Goal: Check status: Check status

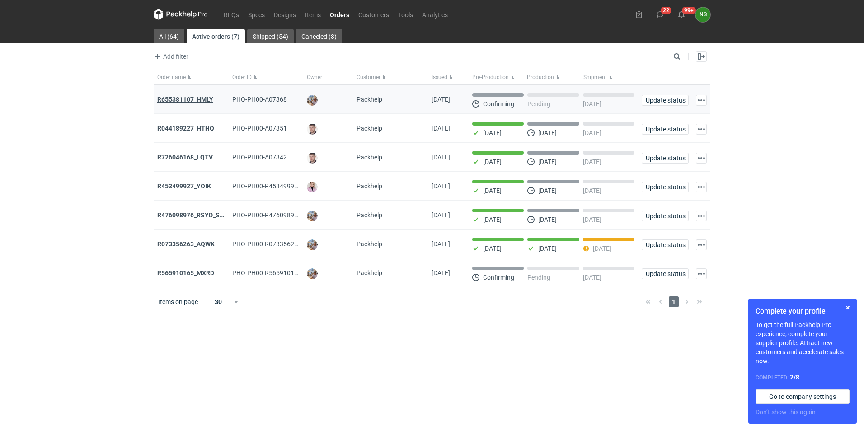
click at [193, 96] on strong "R655381107_HMLY" at bounding box center [185, 99] width 56 height 7
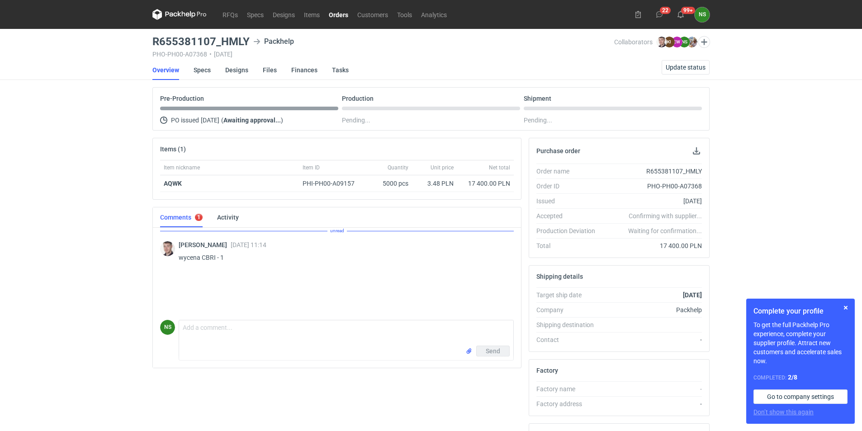
click at [172, 13] on icon at bounding box center [171, 14] width 12 height 5
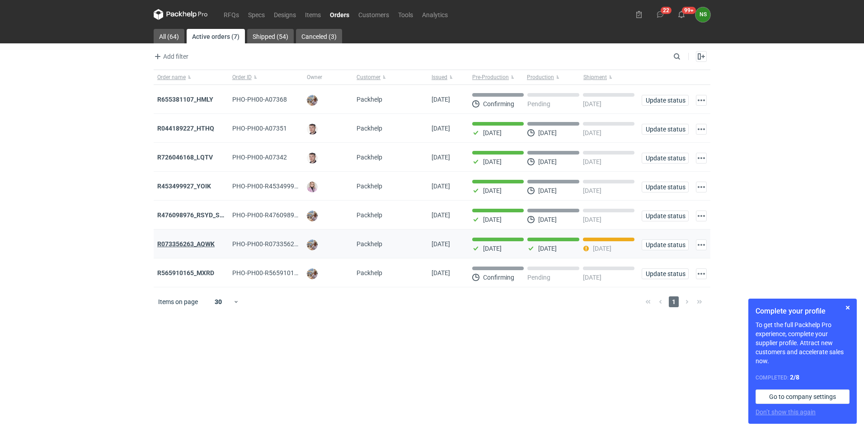
click at [181, 243] on strong "R073356263_AQWK" at bounding box center [185, 244] width 57 height 7
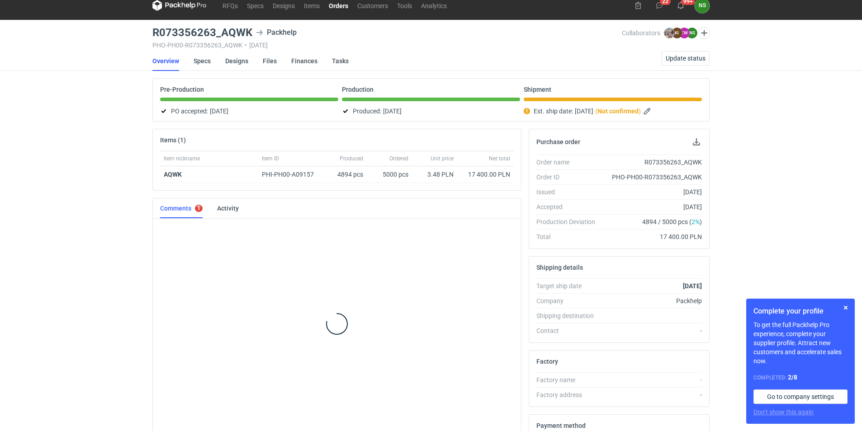
scroll to position [203, 0]
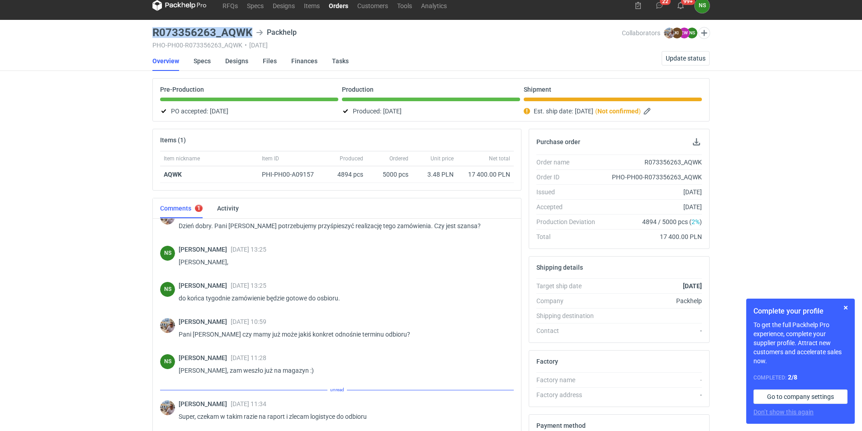
drag, startPoint x: 250, startPoint y: 32, endPoint x: 142, endPoint y: 33, distance: 108.1
click at [142, 33] on div "RFQs Specs Designs Items Orders Customers Tools Analytics 22 99+ NS [PERSON_NAM…" at bounding box center [431, 206] width 862 height 431
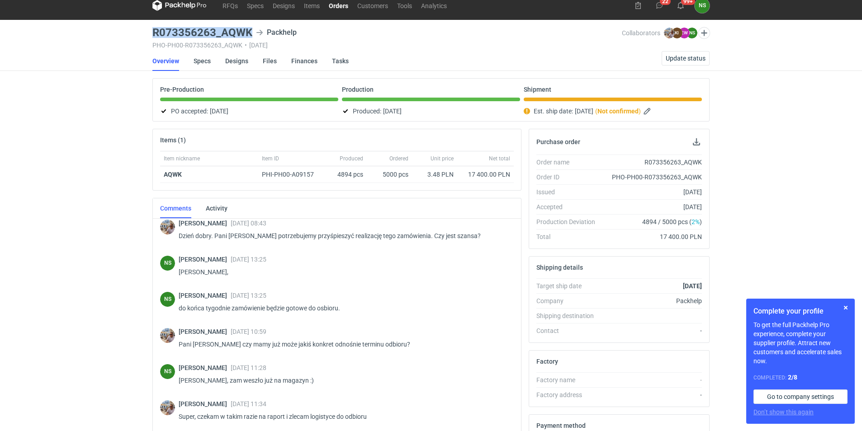
copy h3 "R073356263_AQWK"
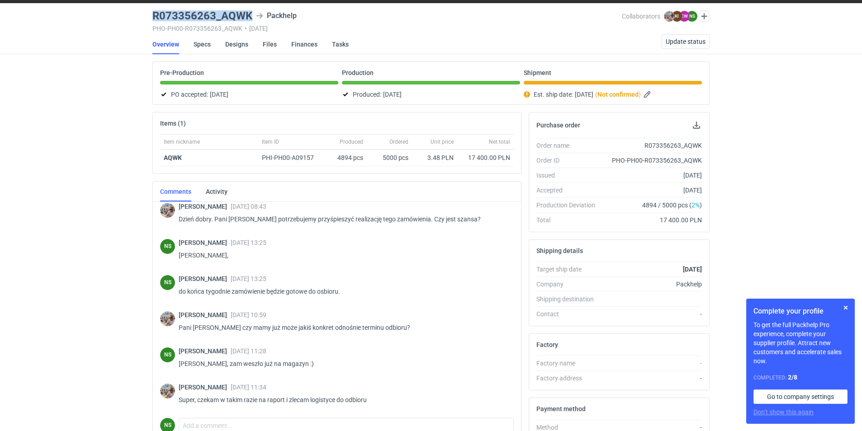
scroll to position [54, 0]
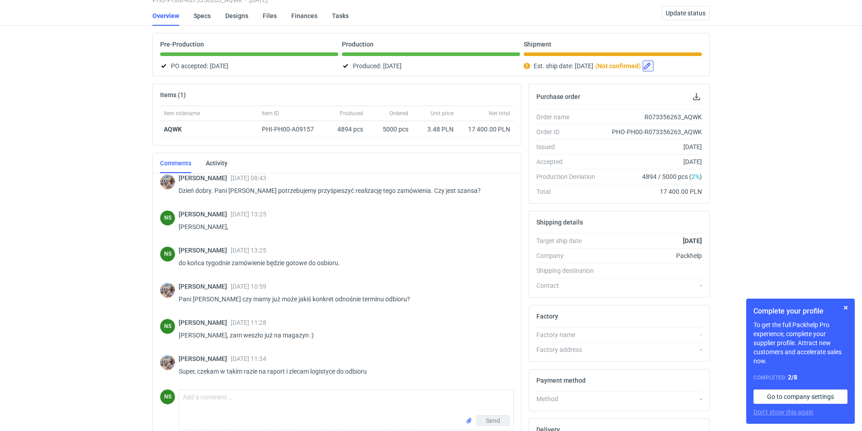
click at [653, 64] on button "button" at bounding box center [647, 66] width 11 height 11
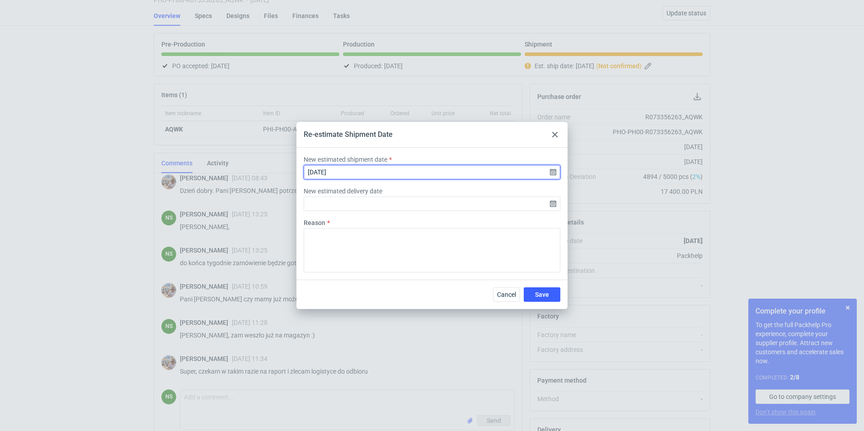
click at [549, 173] on input "[DATE]" at bounding box center [432, 172] width 257 height 14
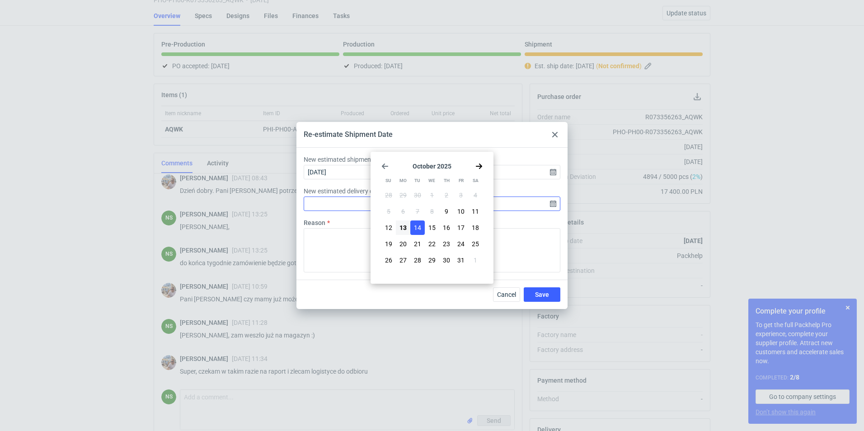
click at [455, 210] on button "10" at bounding box center [461, 211] width 14 height 14
type input "[DATE]"
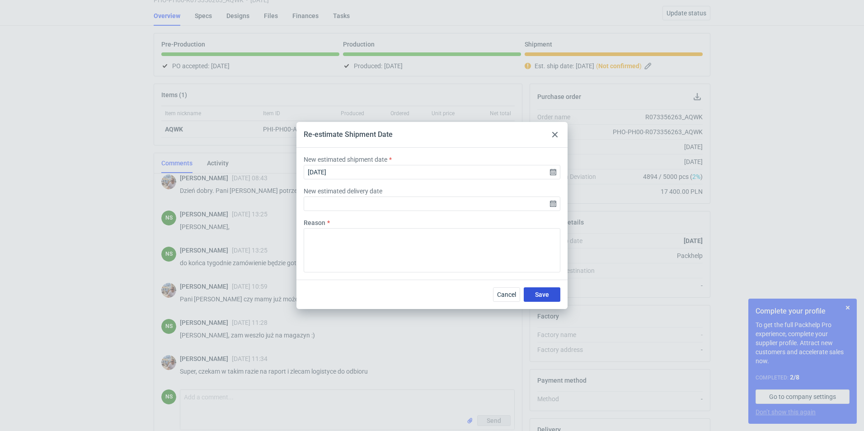
click at [548, 295] on span "Save" at bounding box center [542, 295] width 14 height 6
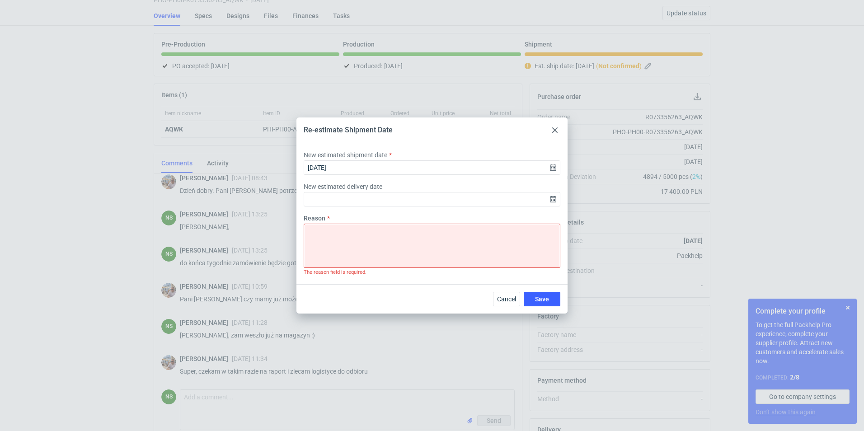
click at [554, 126] on div at bounding box center [555, 130] width 11 height 11
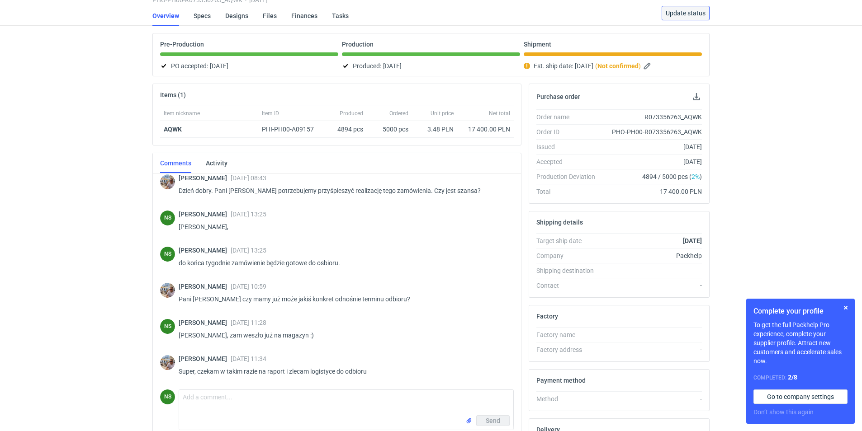
click at [683, 12] on span "Update status" at bounding box center [686, 13] width 40 height 6
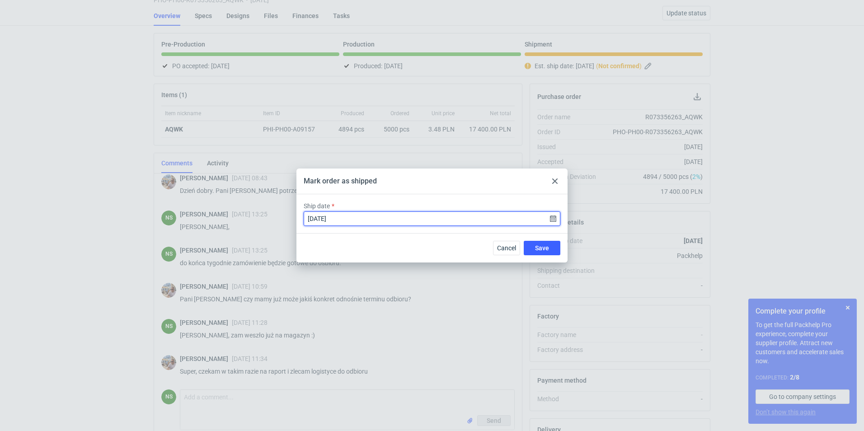
click at [552, 220] on input "[DATE]" at bounding box center [432, 219] width 257 height 14
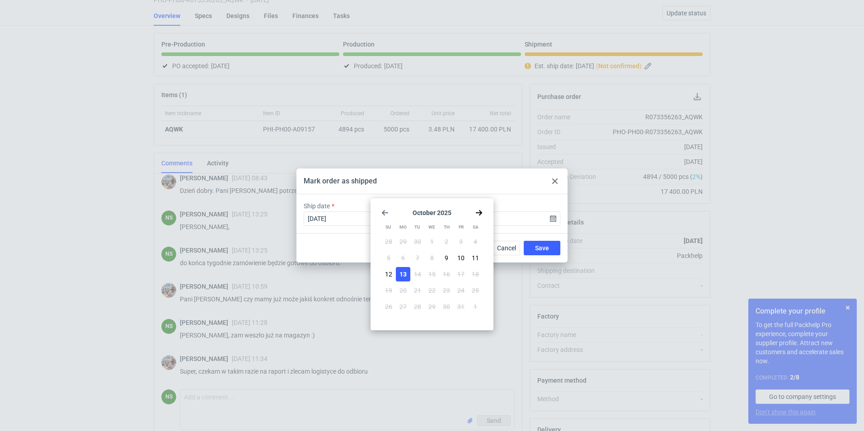
drag, startPoint x: 467, startPoint y: 259, endPoint x: 472, endPoint y: 258, distance: 5.5
click at [466, 259] on button "10" at bounding box center [461, 258] width 14 height 14
type input "[DATE]"
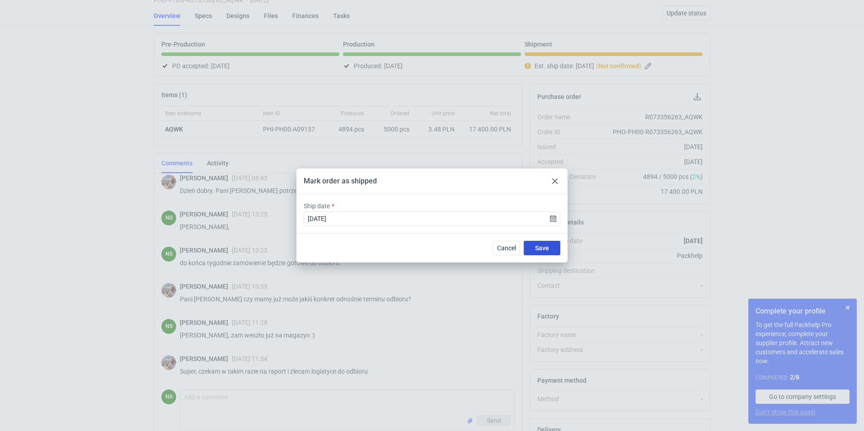
click at [550, 248] on button "Save" at bounding box center [542, 248] width 37 height 14
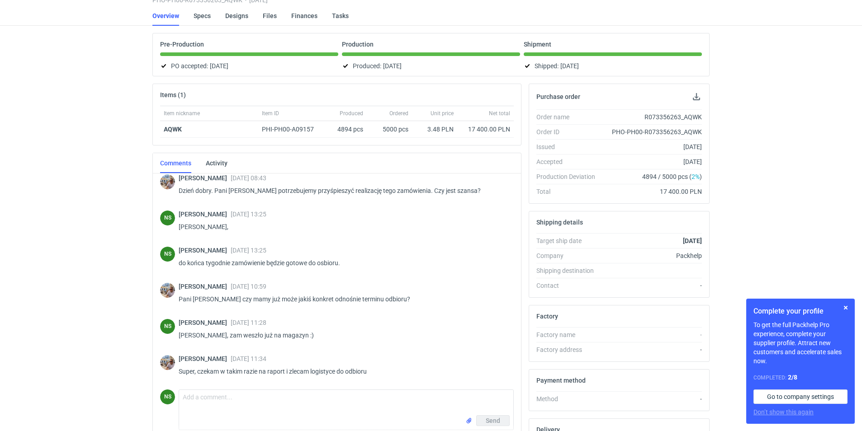
scroll to position [0, 0]
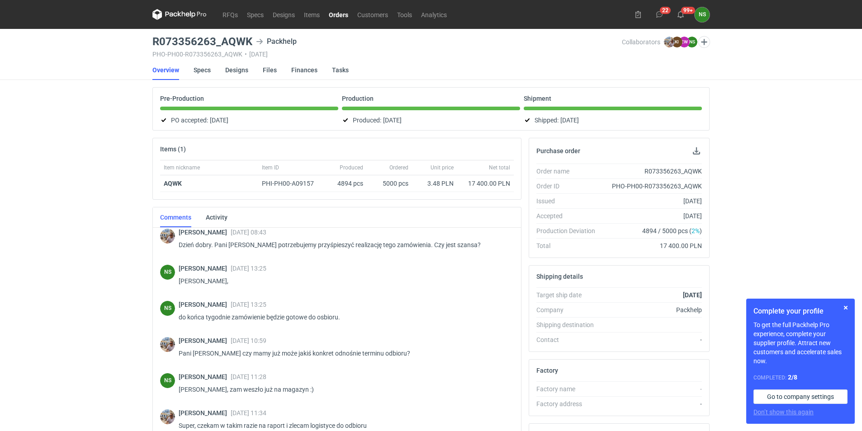
click at [339, 15] on link "Orders" at bounding box center [338, 14] width 28 height 11
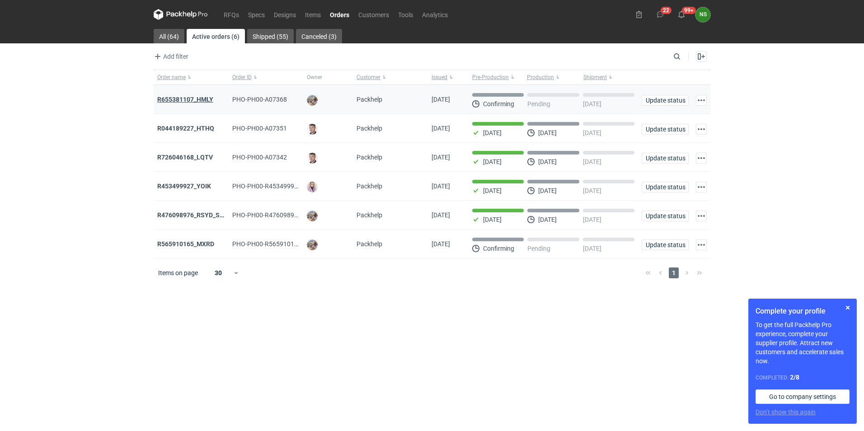
click at [197, 97] on strong "R655381107_HMLY" at bounding box center [185, 99] width 56 height 7
